Goal: Task Accomplishment & Management: Use online tool/utility

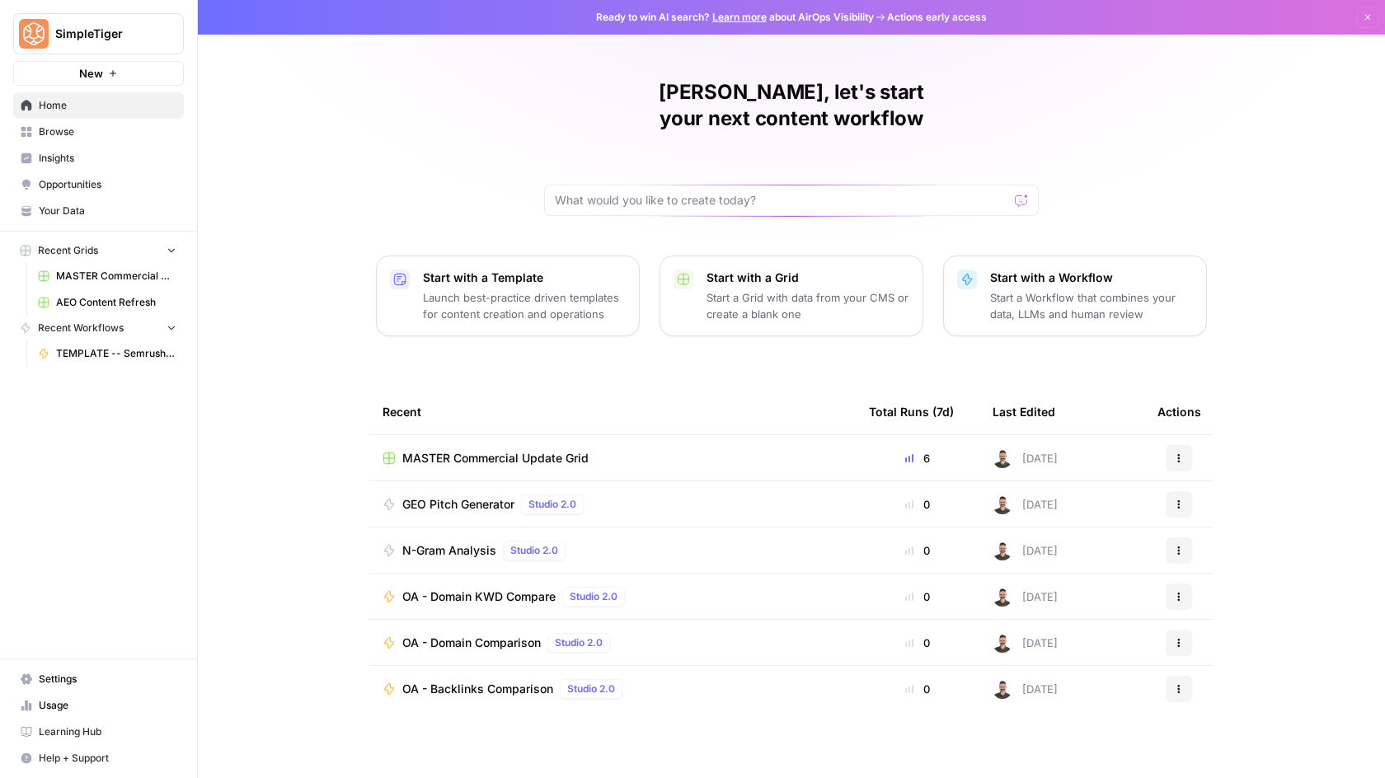
click at [96, 283] on span "MASTER Commercial Update Grid" at bounding box center [116, 276] width 120 height 15
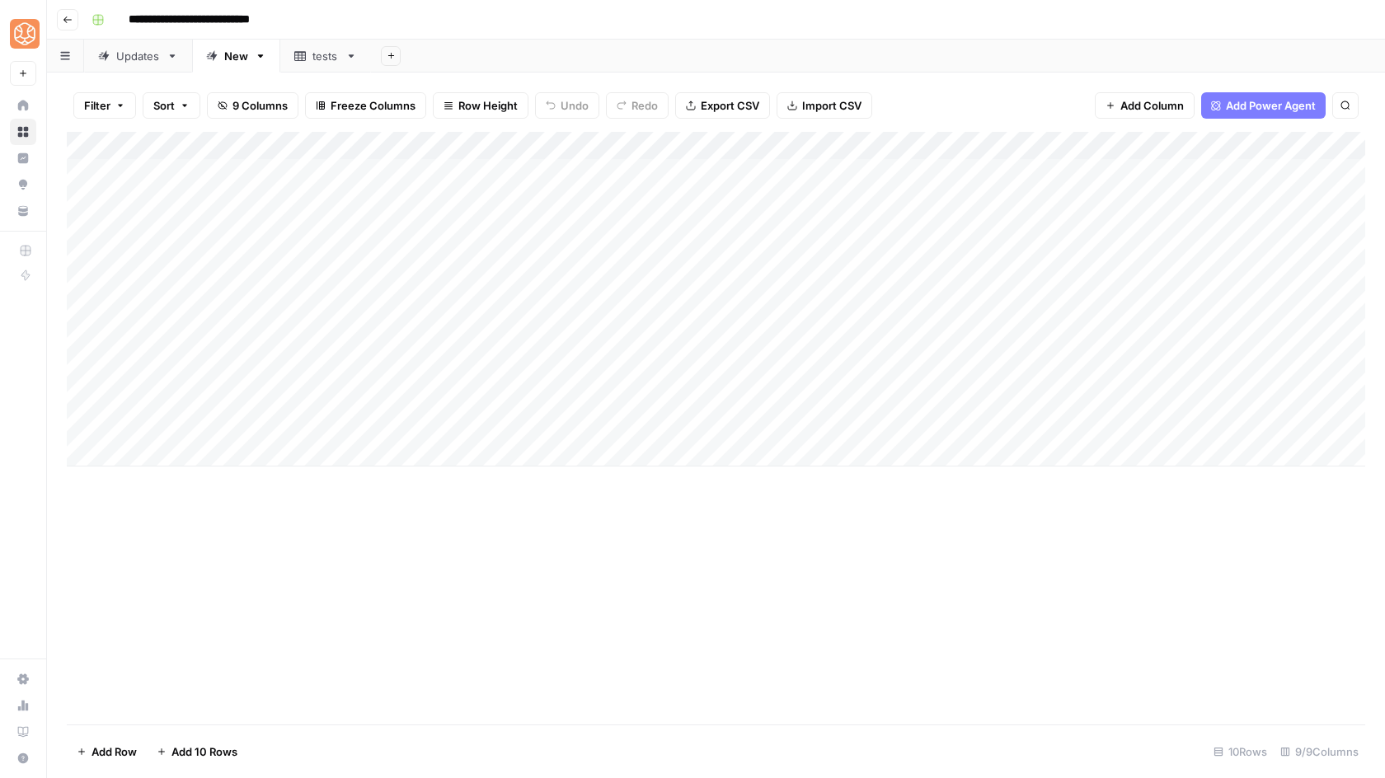
click at [318, 55] on div "tests" at bounding box center [325, 56] width 26 height 16
click at [237, 57] on div "New" at bounding box center [236, 56] width 24 height 16
click at [1232, 197] on div "Add Column" at bounding box center [716, 299] width 1298 height 335
drag, startPoint x: 679, startPoint y: 203, endPoint x: 737, endPoint y: 192, distance: 58.7
click at [737, 192] on div "Add Column" at bounding box center [716, 299] width 1298 height 335
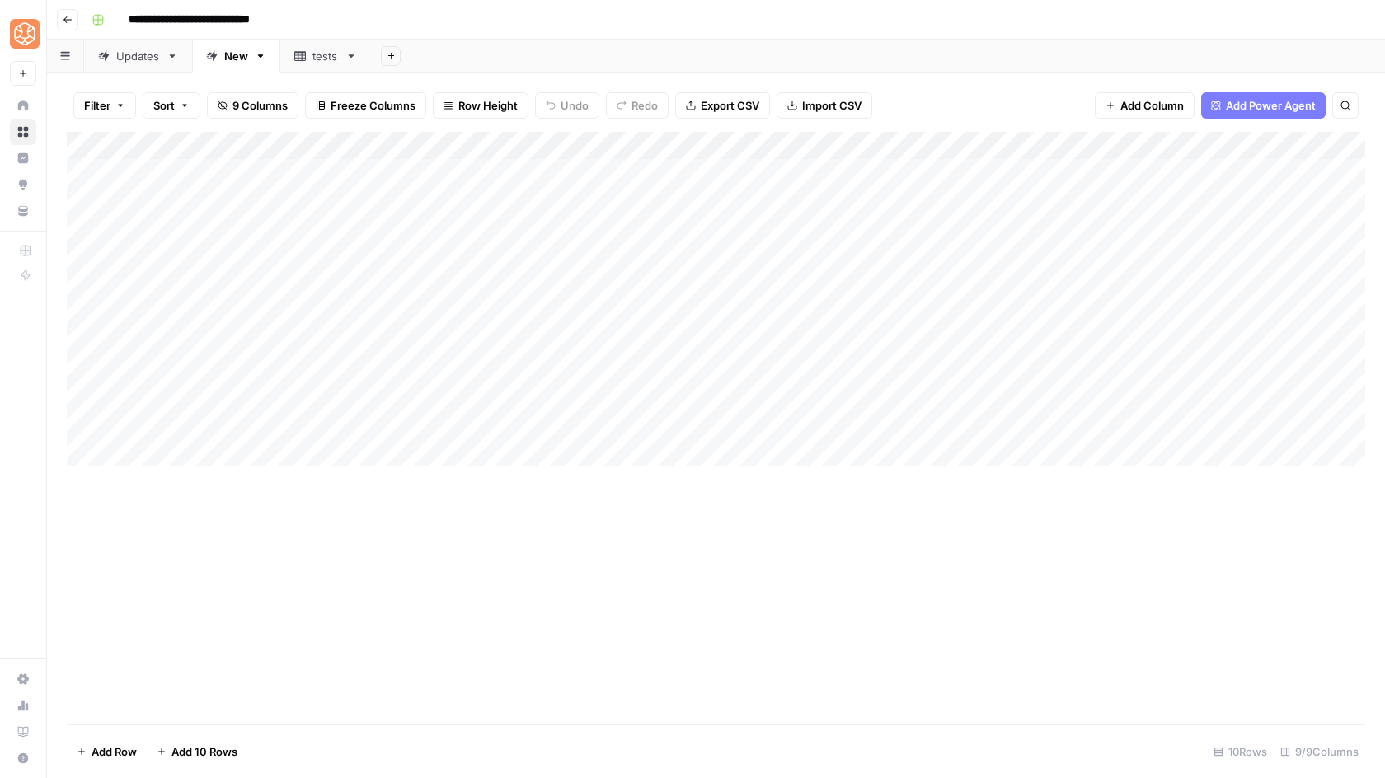
drag, startPoint x: 523, startPoint y: 201, endPoint x: 724, endPoint y: 199, distance: 201.1
click at [724, 199] on div "Add Column" at bounding box center [716, 299] width 1298 height 335
click at [504, 430] on div "Add Column" at bounding box center [716, 299] width 1298 height 335
click at [197, 458] on div "Add Column" at bounding box center [716, 299] width 1298 height 335
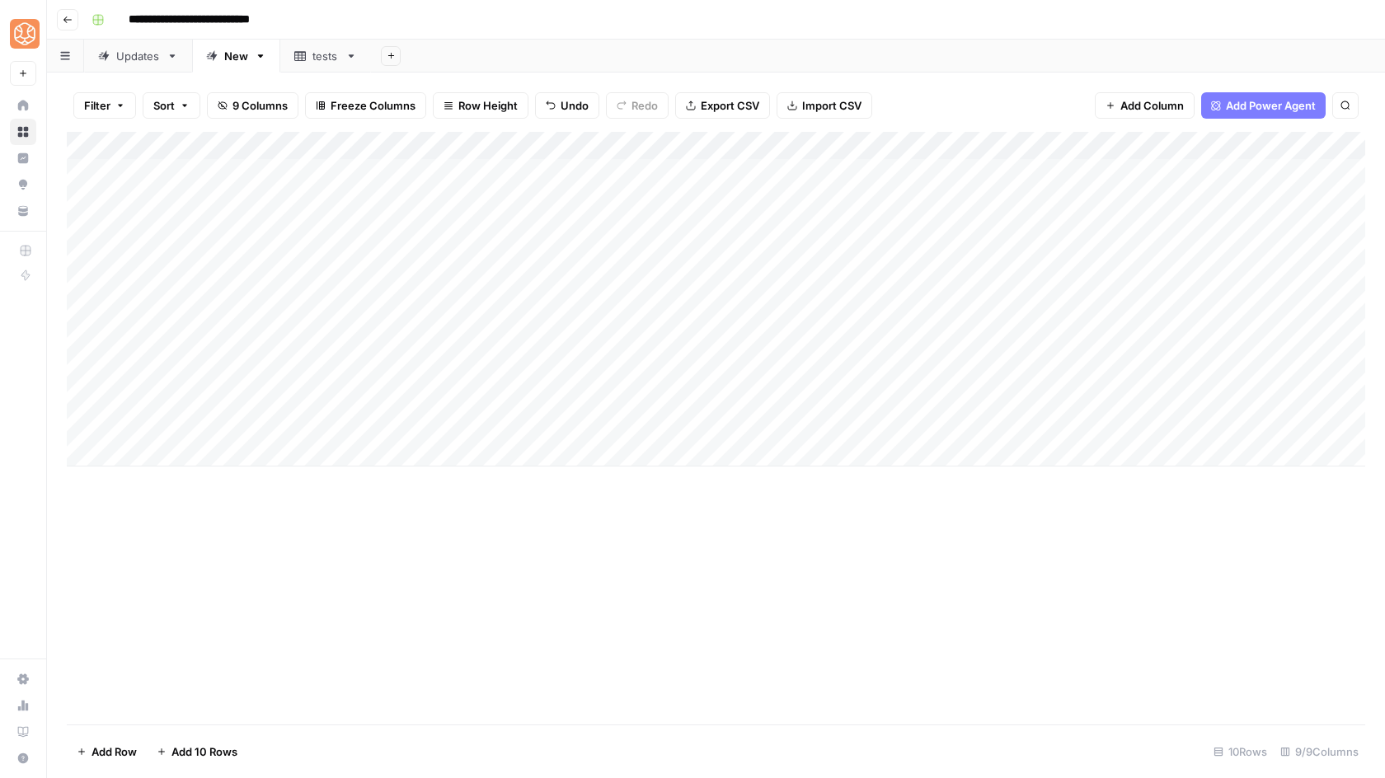
click at [187, 453] on div "Add Column" at bounding box center [716, 299] width 1298 height 335
click at [186, 494] on div "Add Column" at bounding box center [716, 313] width 1298 height 363
click at [181, 483] on div "Add Column" at bounding box center [716, 313] width 1298 height 363
click at [177, 501] on div "Add Column" at bounding box center [716, 327] width 1298 height 391
click at [177, 551] on div "Add Column" at bounding box center [716, 428] width 1298 height 593
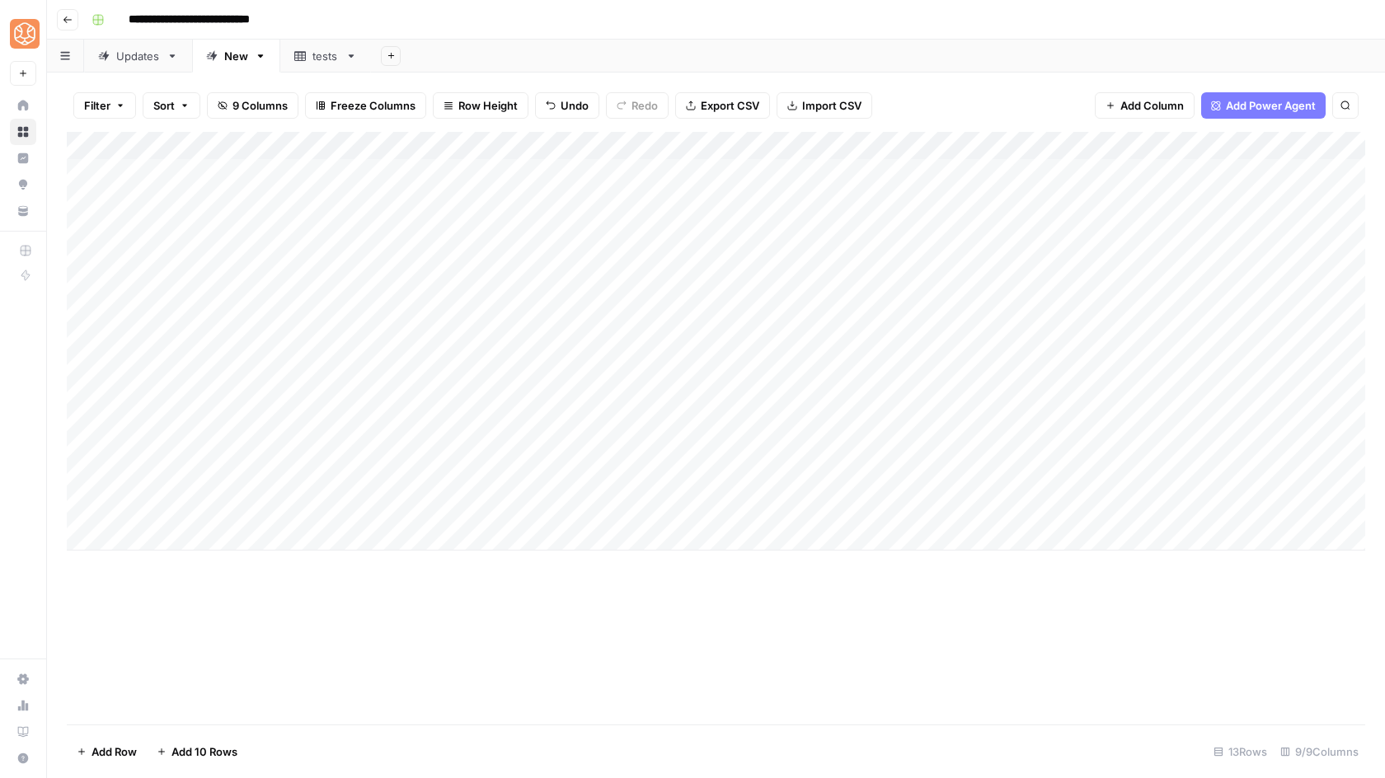
click at [177, 535] on div "Add Column" at bounding box center [716, 341] width 1298 height 419
click at [177, 560] on div "Add Column" at bounding box center [716, 355] width 1298 height 447
click at [551, 452] on div "Add Column" at bounding box center [716, 355] width 1298 height 447
click at [519, 485] on div "Add Column" at bounding box center [716, 355] width 1298 height 447
click at [508, 509] on div "Add Column" at bounding box center [716, 369] width 1298 height 475
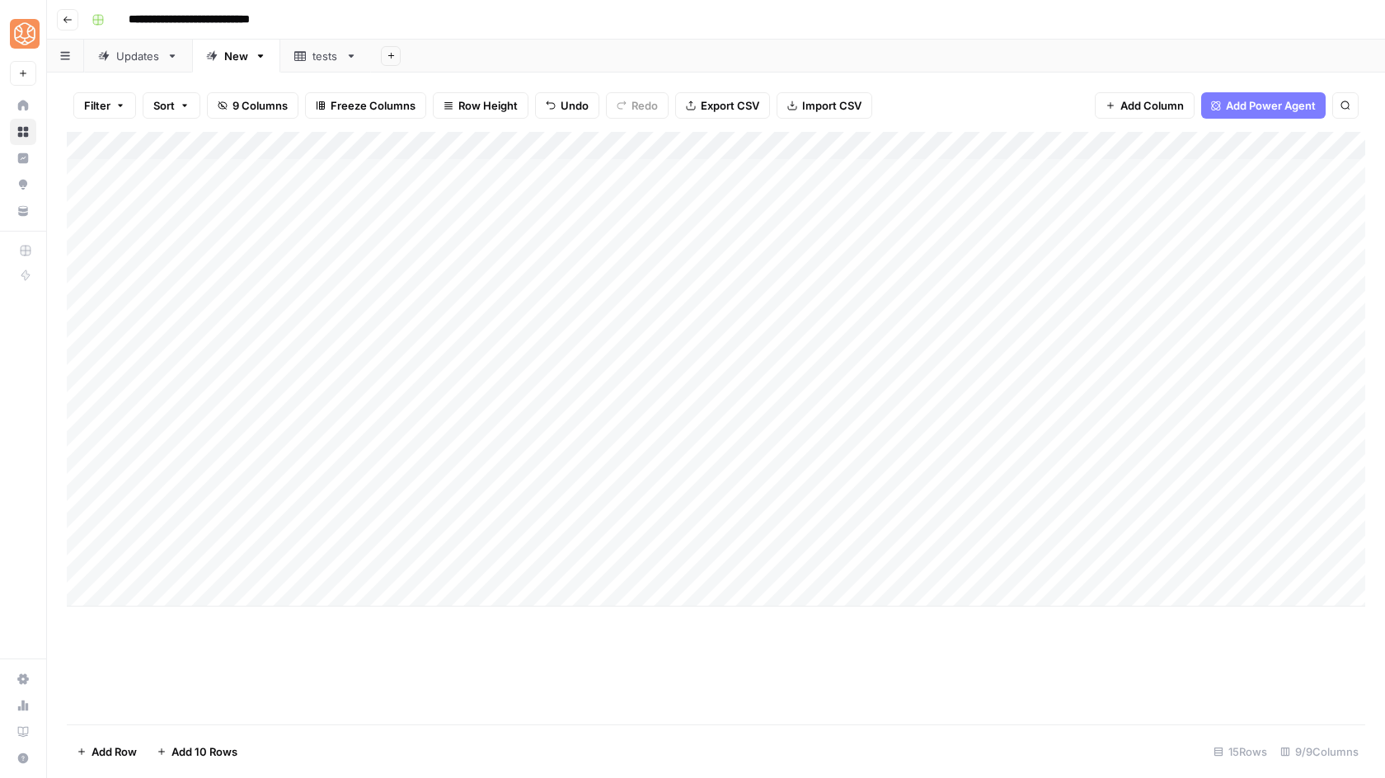
click at [497, 538] on div "Add Column" at bounding box center [716, 369] width 1298 height 475
click at [493, 565] on div "Add Column" at bounding box center [716, 369] width 1298 height 475
click at [523, 429] on div "Add Column" at bounding box center [716, 369] width 1298 height 475
click at [869, 637] on div "Add Column" at bounding box center [716, 428] width 1298 height 593
